Goal: Information Seeking & Learning: Learn about a topic

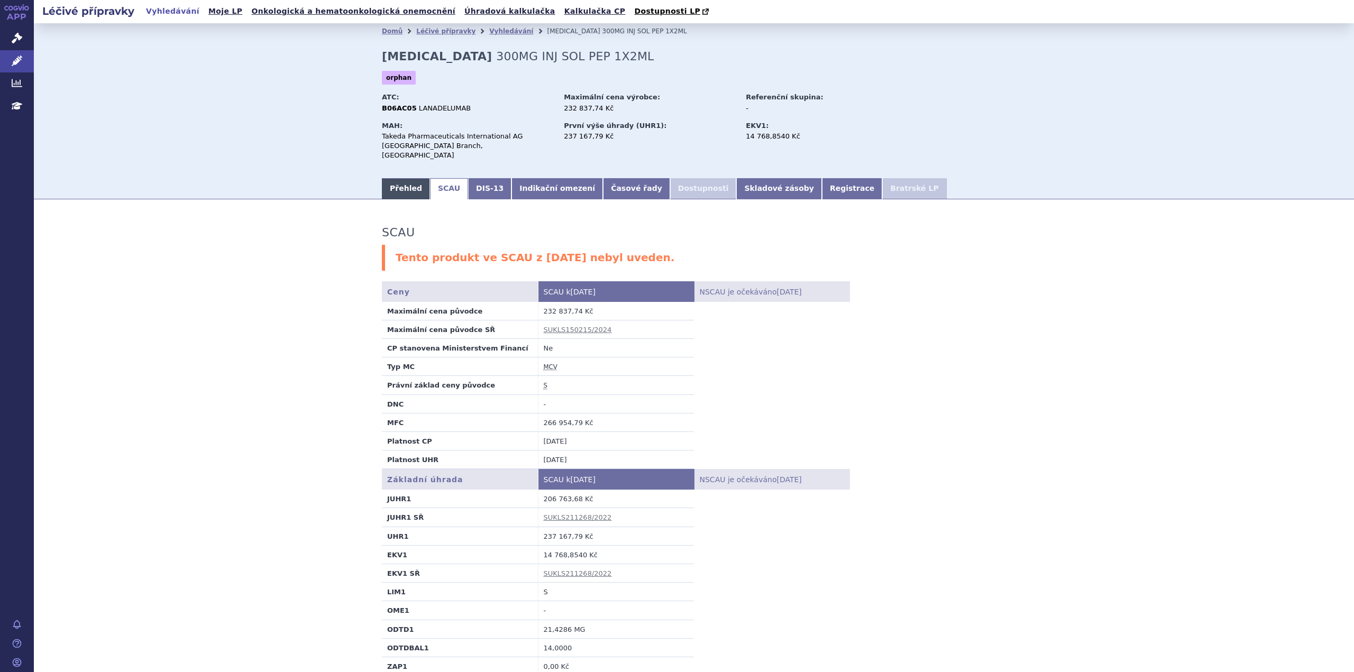
click at [394, 182] on link "Přehled" at bounding box center [406, 188] width 48 height 21
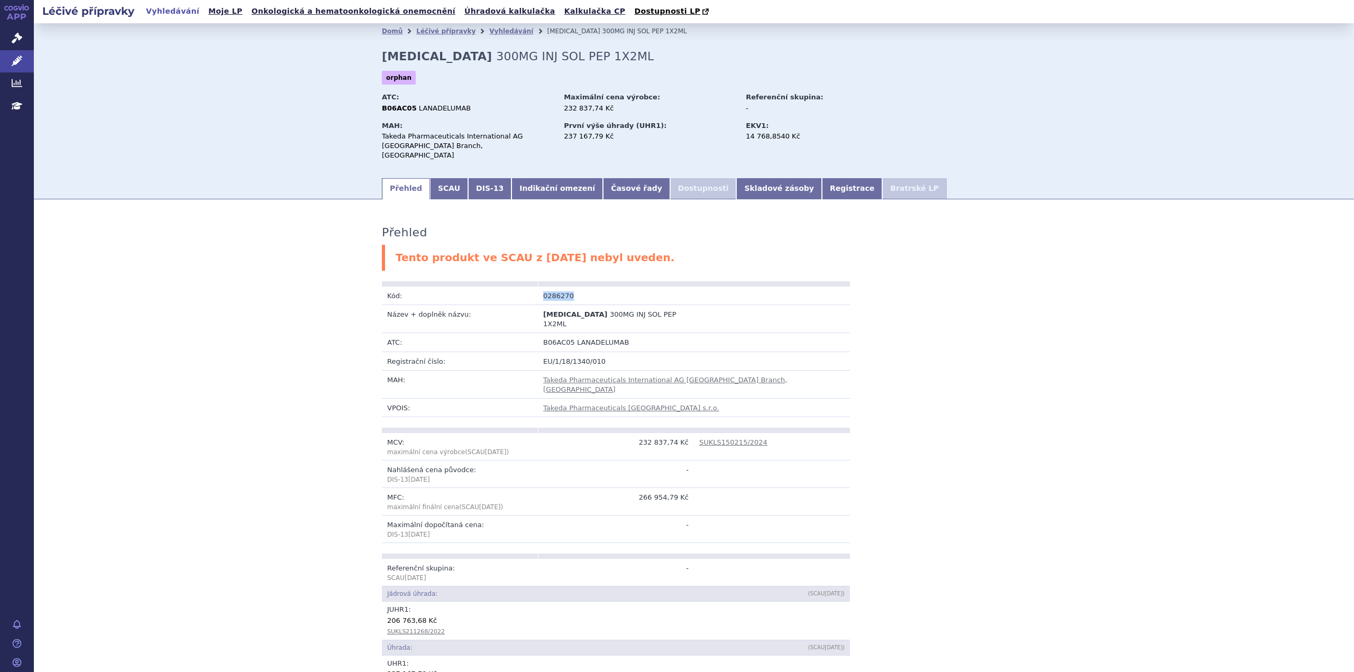
drag, startPoint x: 579, startPoint y: 286, endPoint x: 532, endPoint y: 285, distance: 47.1
click at [532, 287] on tr "Kód: 0286270" at bounding box center [616, 296] width 468 height 19
copy tr "Kód: 0286270"
click at [430, 179] on link "SCAU" at bounding box center [449, 188] width 38 height 21
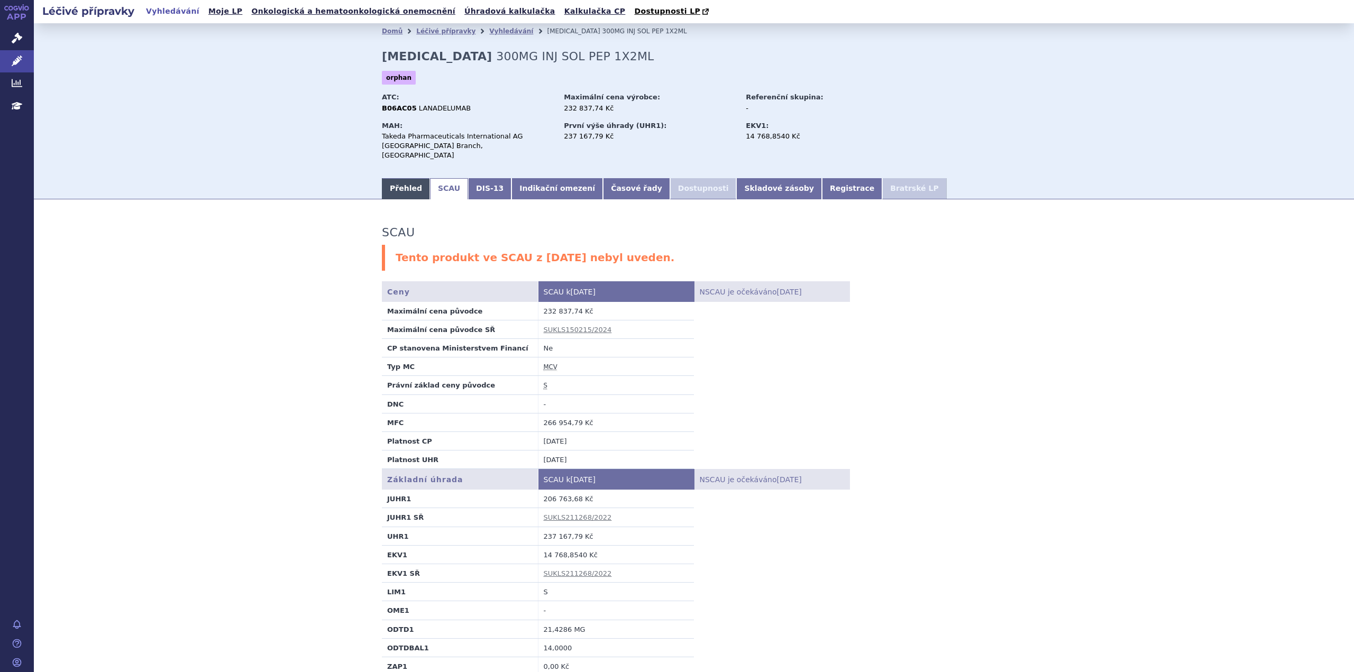
click at [394, 185] on link "Přehled" at bounding box center [406, 188] width 48 height 21
